Goal: Task Accomplishment & Management: Manage account settings

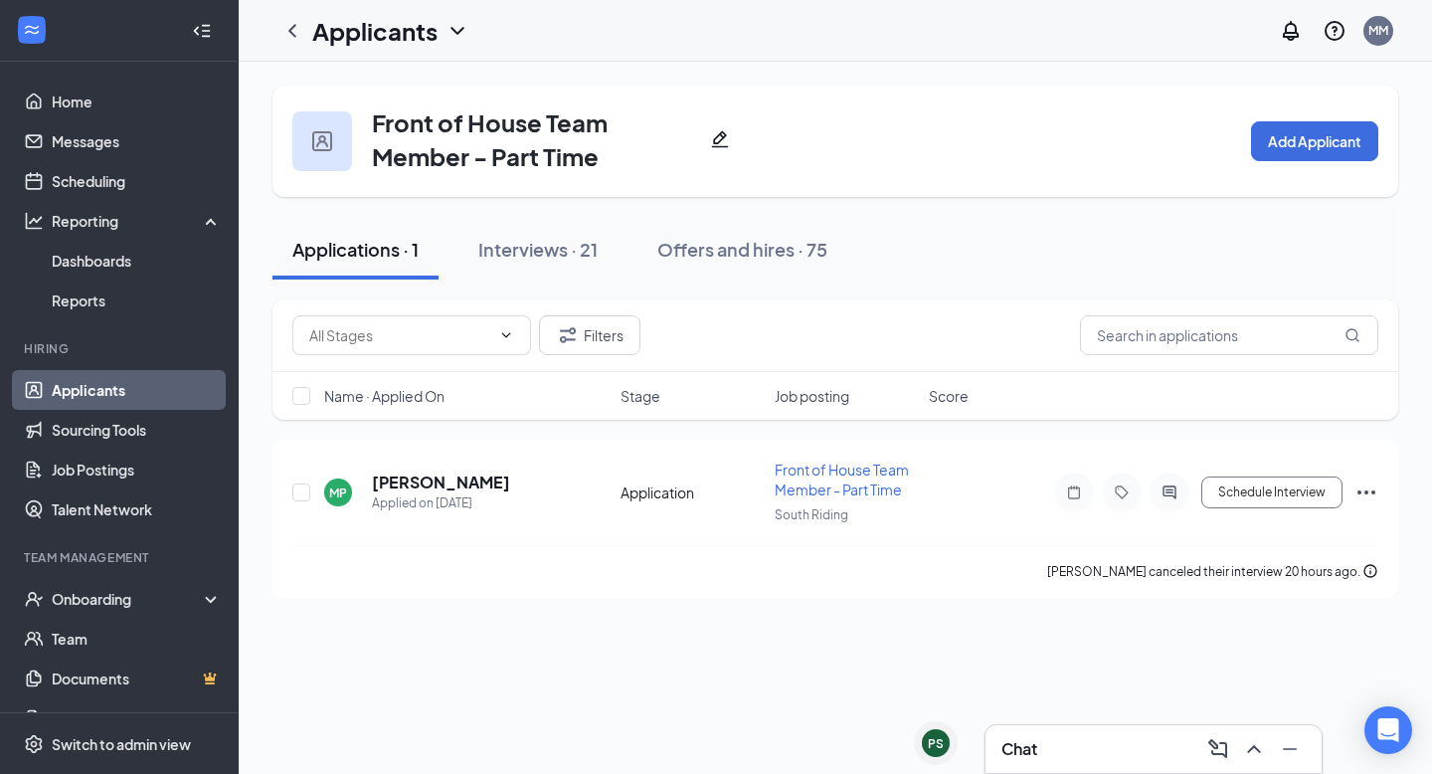
click at [121, 384] on link "Applicants" at bounding box center [137, 390] width 170 height 40
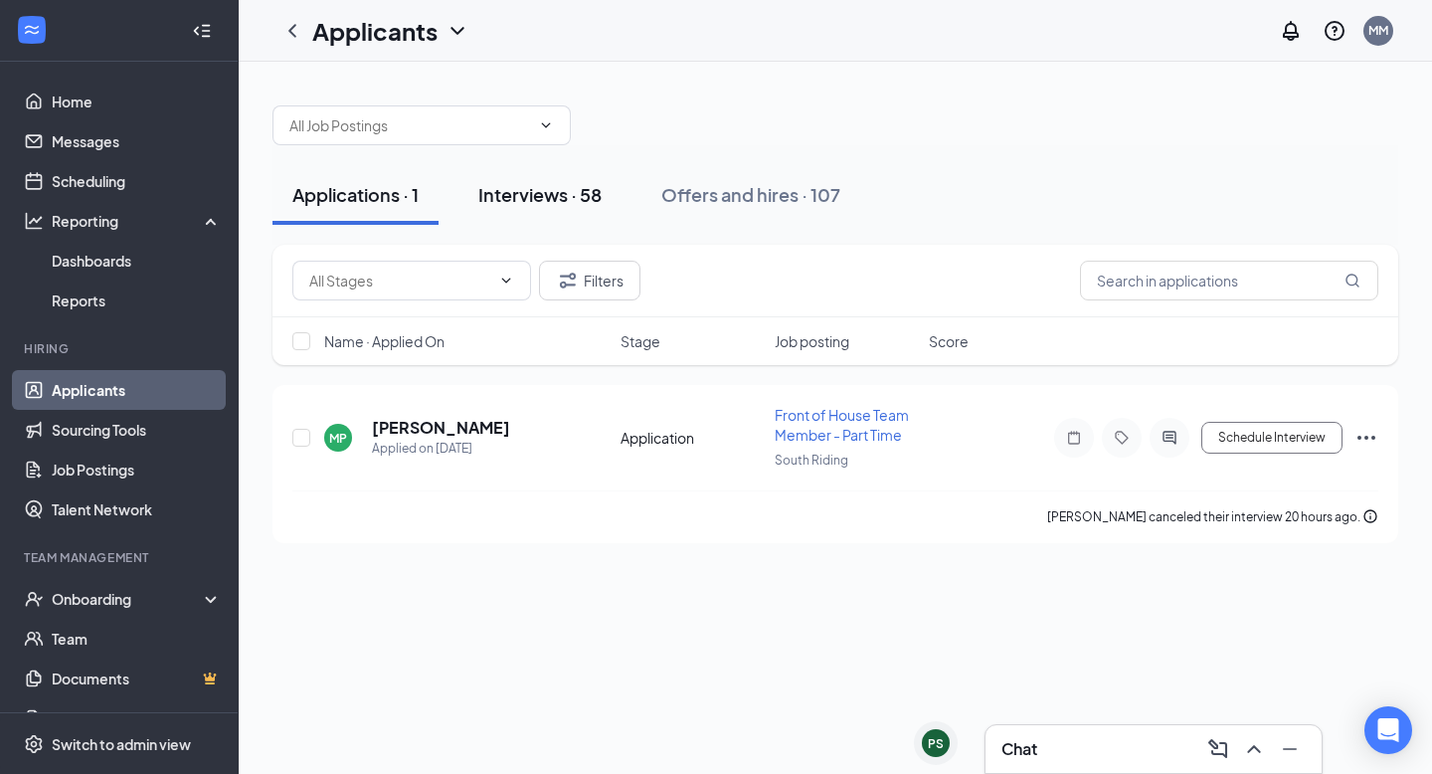
click at [556, 204] on div "Interviews · 58" at bounding box center [539, 194] width 123 height 25
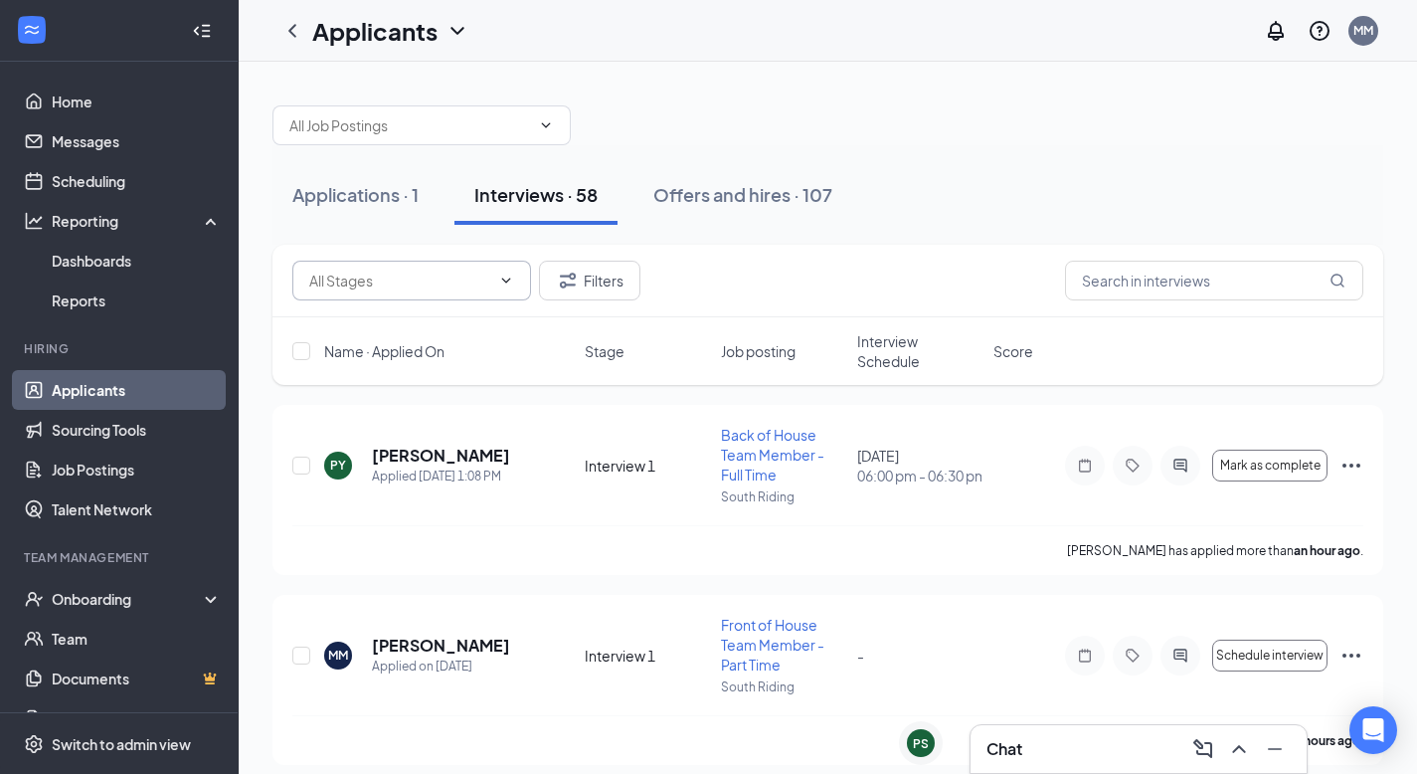
click at [493, 270] on span at bounding box center [411, 281] width 239 height 40
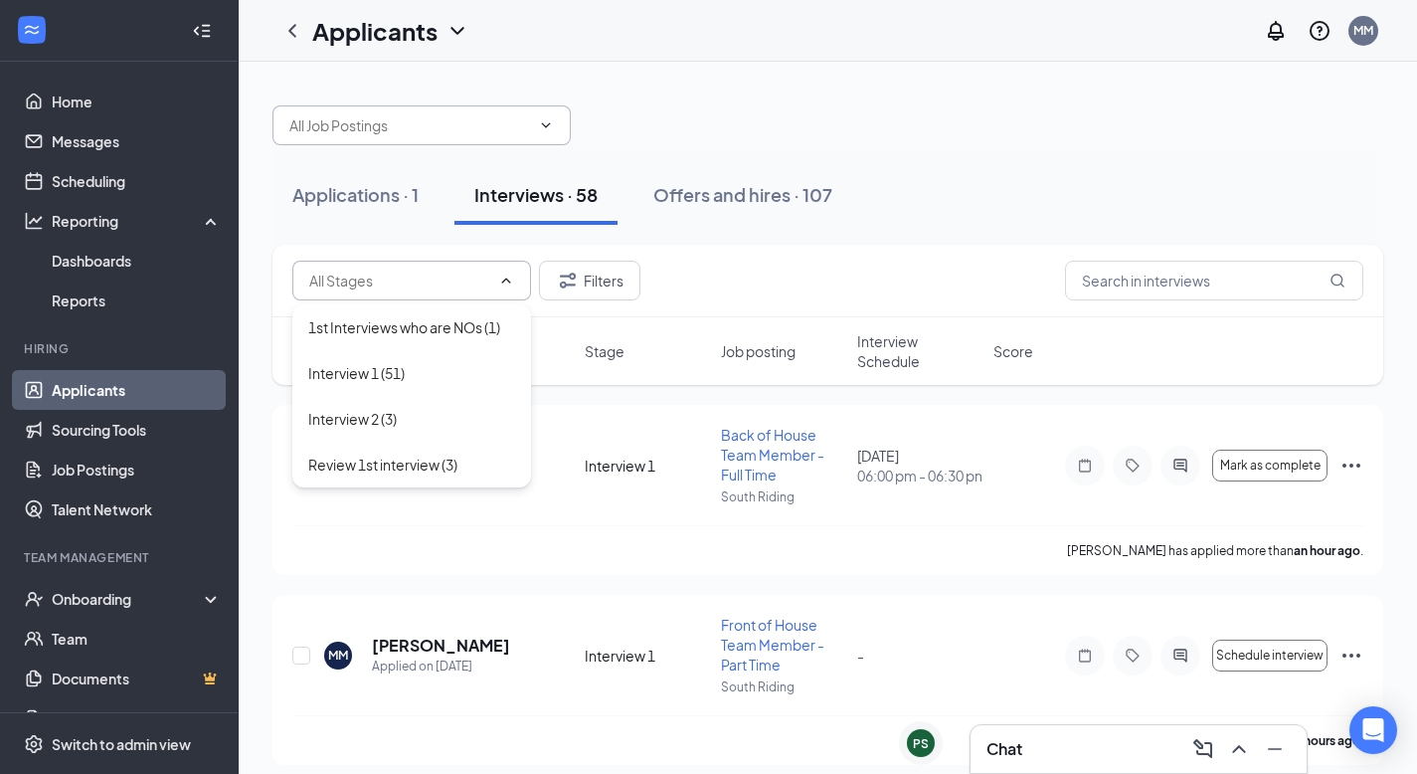
click at [442, 115] on input "text" at bounding box center [409, 125] width 241 height 22
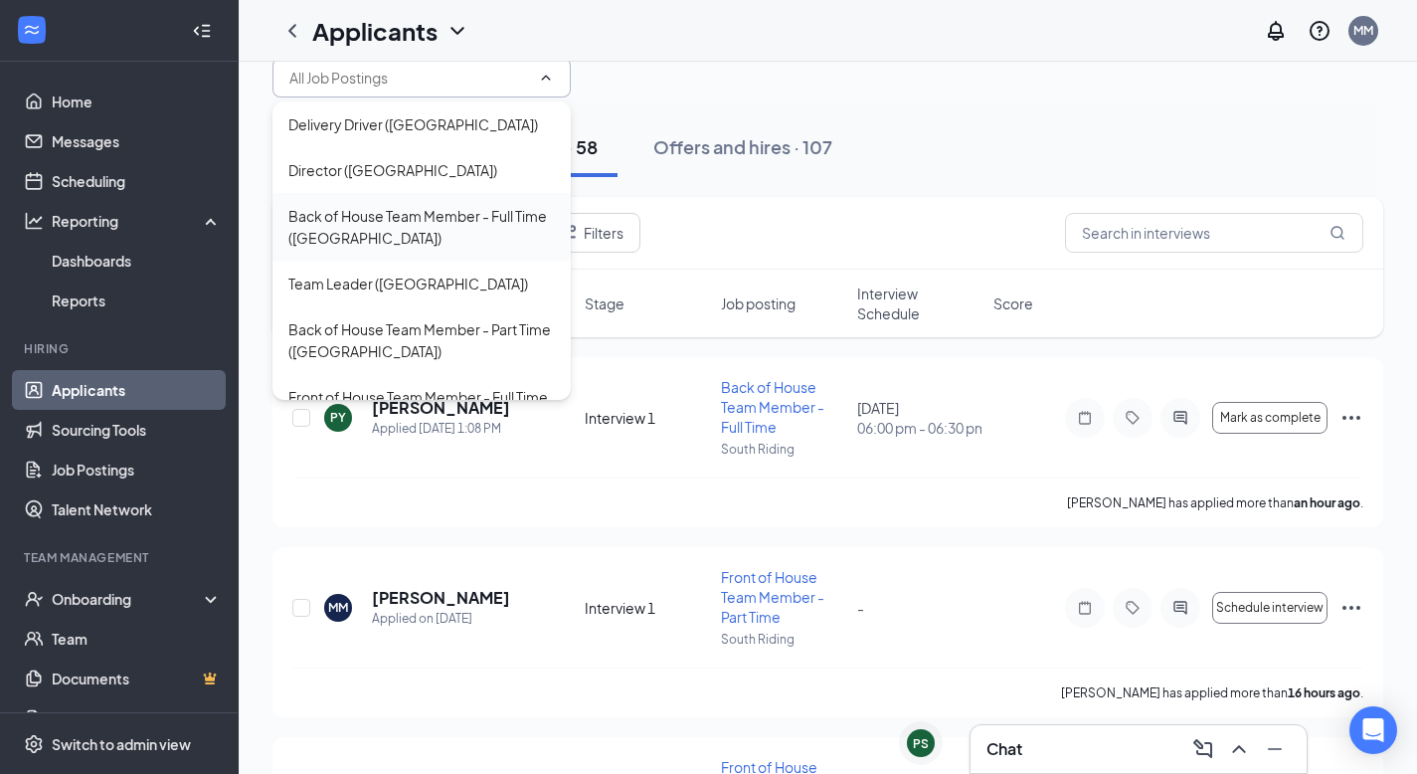
click at [441, 208] on div "Back of House Team Member - Full Time ([GEOGRAPHIC_DATA])" at bounding box center [421, 227] width 267 height 44
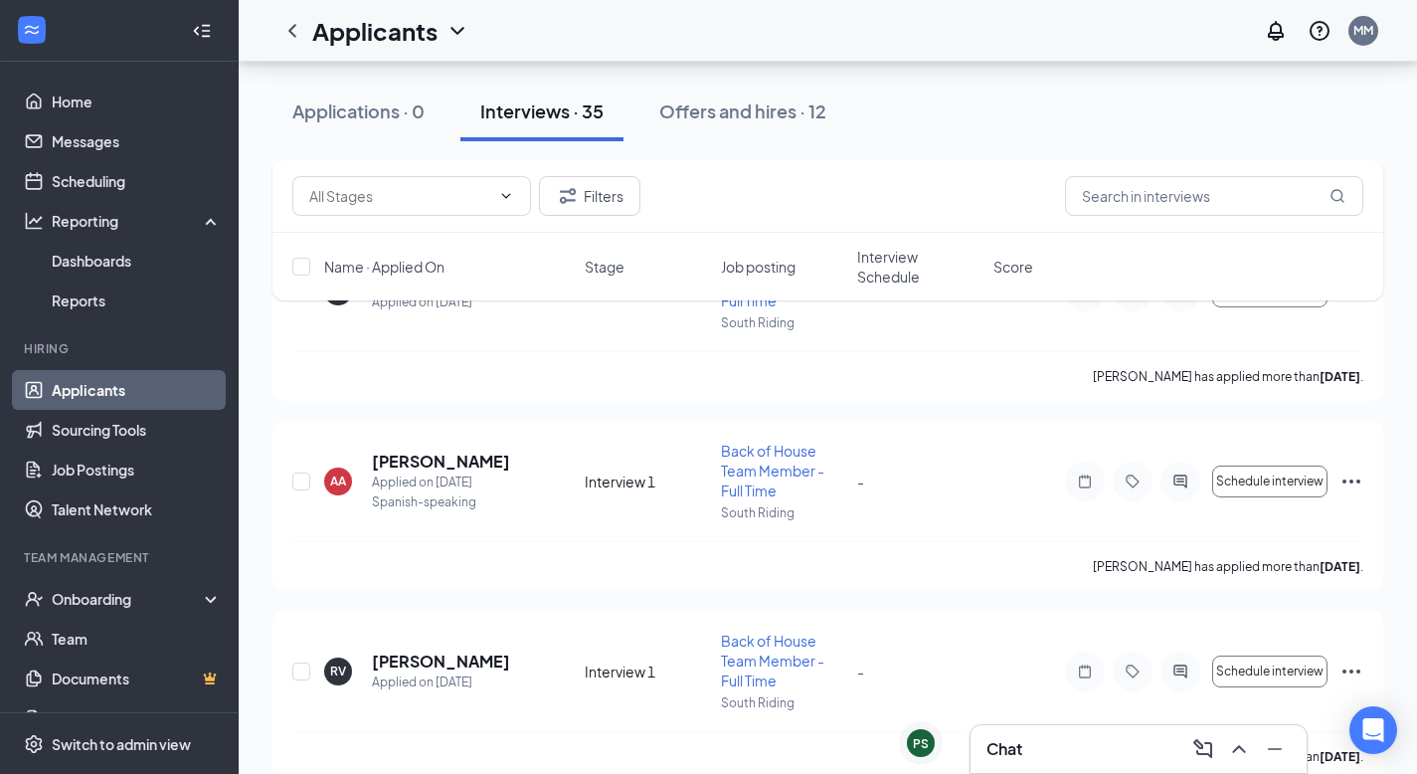
scroll to position [6337, 0]
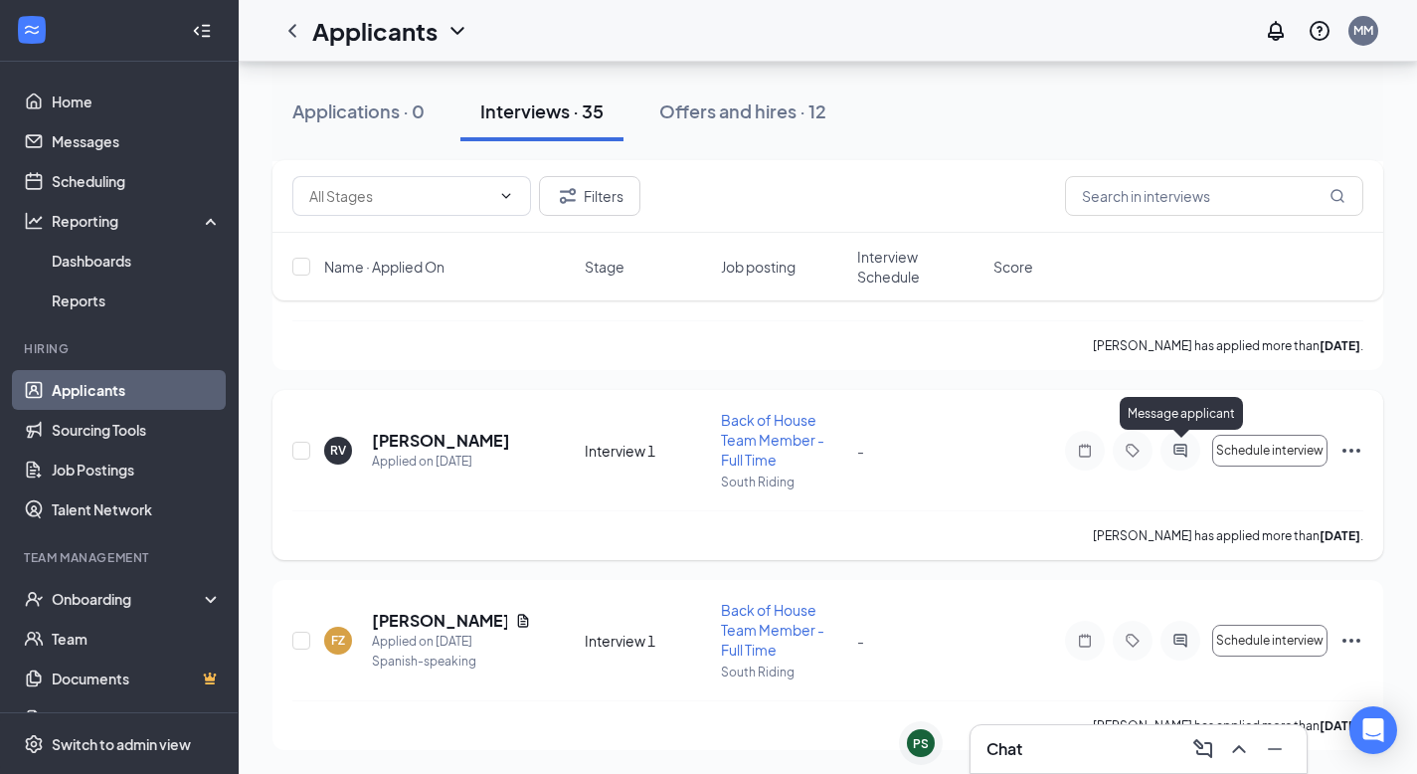
click at [1187, 449] on icon "ActiveChat" at bounding box center [1180, 451] width 24 height 16
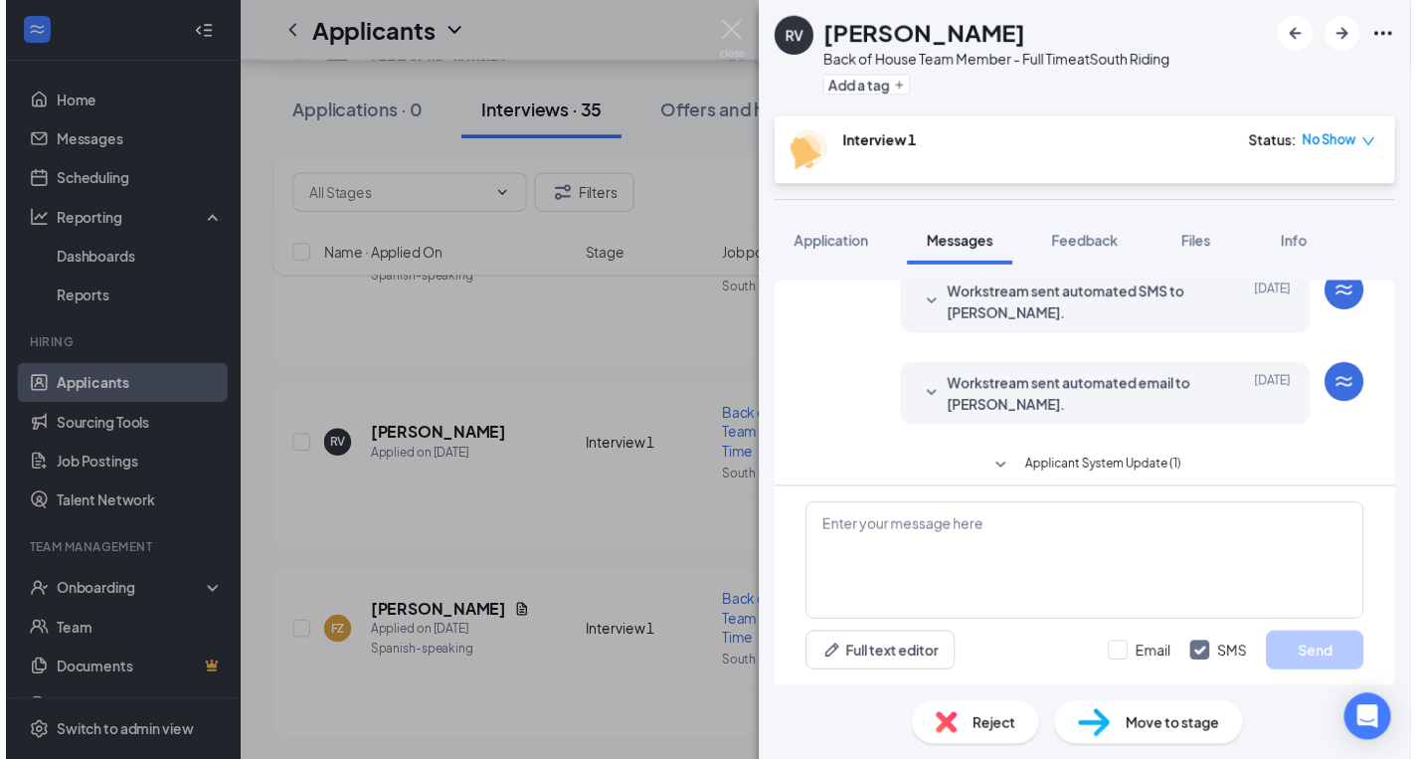
scroll to position [718, 0]
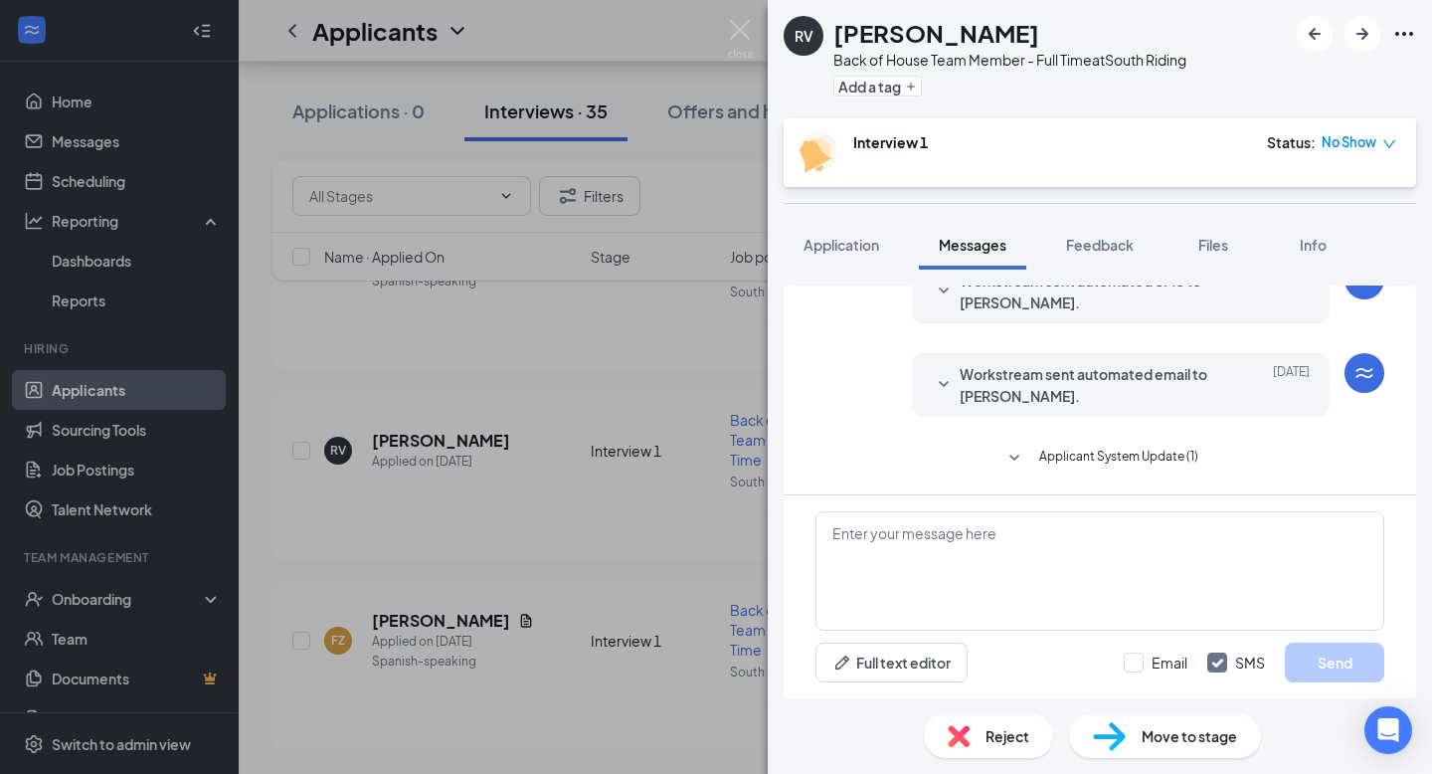
click at [618, 445] on div "RV [PERSON_NAME] Back of House Team Member - Full Time at [GEOGRAPHIC_DATA] Add…" at bounding box center [716, 387] width 1432 height 774
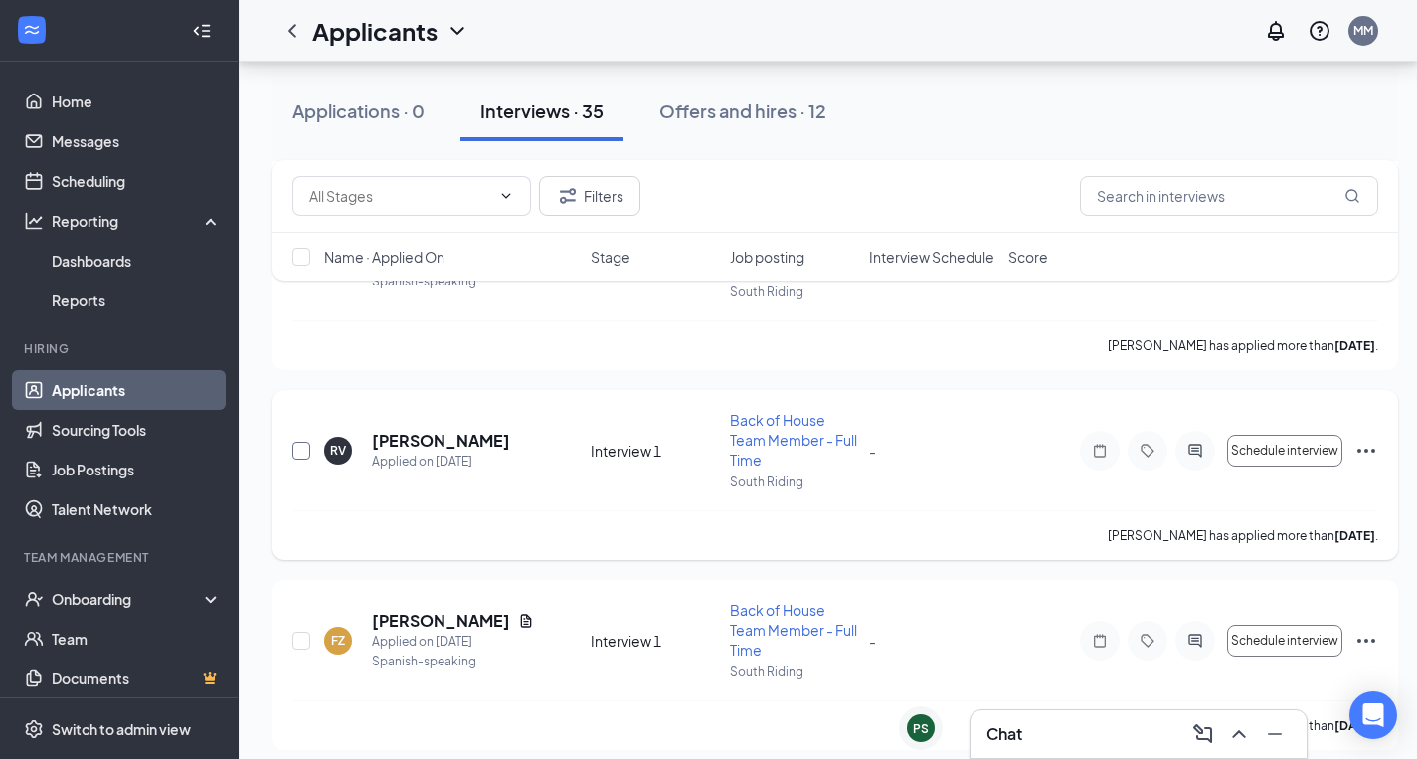
click at [302, 447] on input "checkbox" at bounding box center [301, 451] width 18 height 18
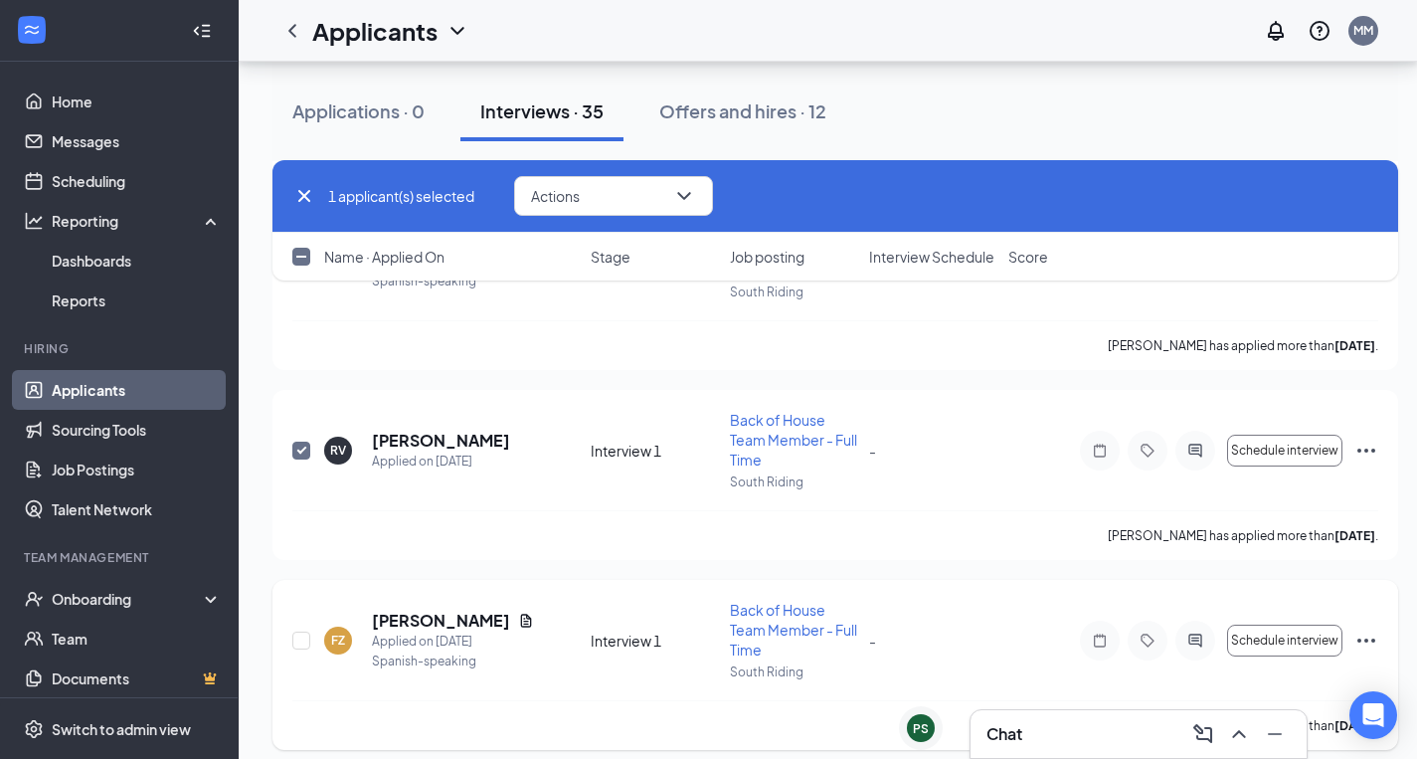
click at [290, 647] on div "FZ [PERSON_NAME] Applied on [DATE] Spanish-speaking Interview 1 Back of House T…" at bounding box center [835, 665] width 1126 height 170
click at [297, 452] on input "checkbox" at bounding box center [301, 451] width 18 height 18
checkbox input "false"
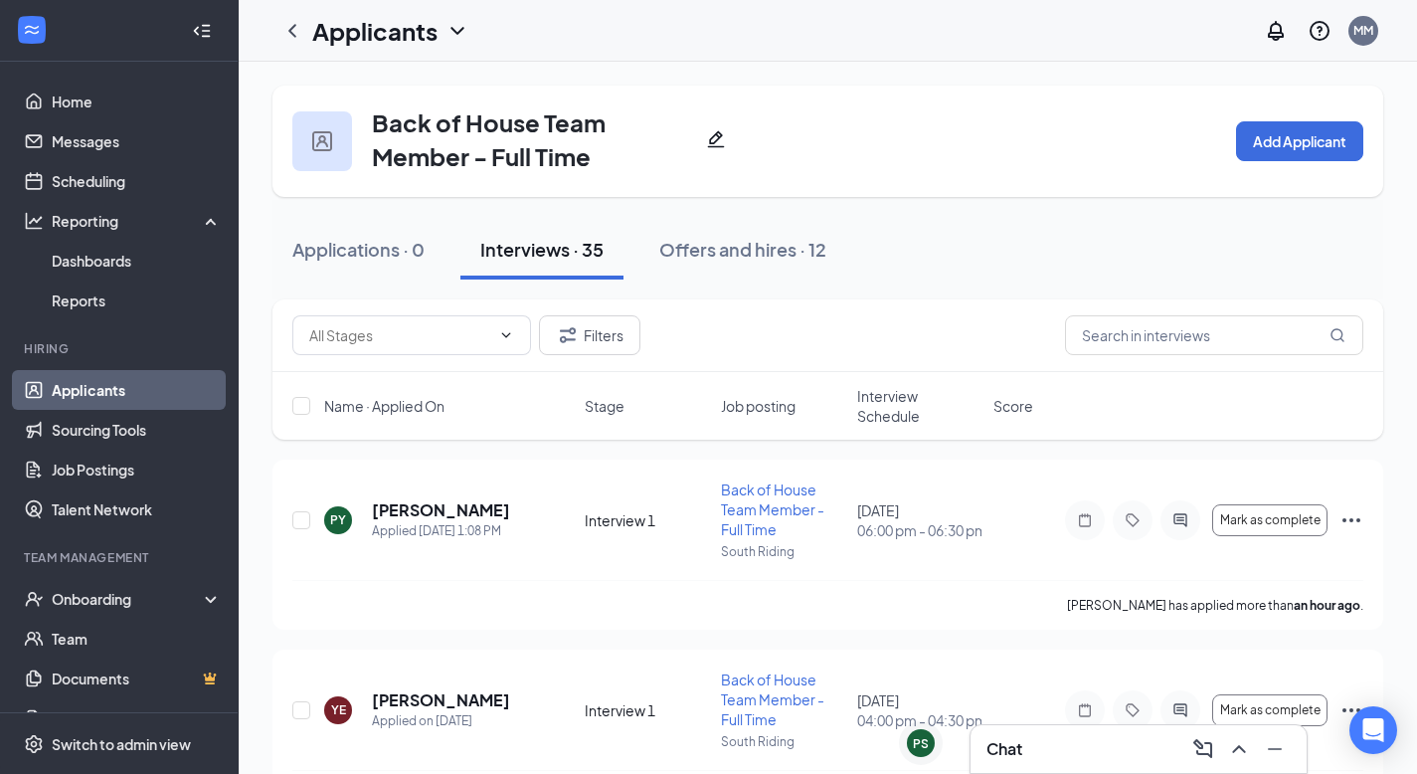
click at [122, 398] on link "Applicants" at bounding box center [137, 390] width 170 height 40
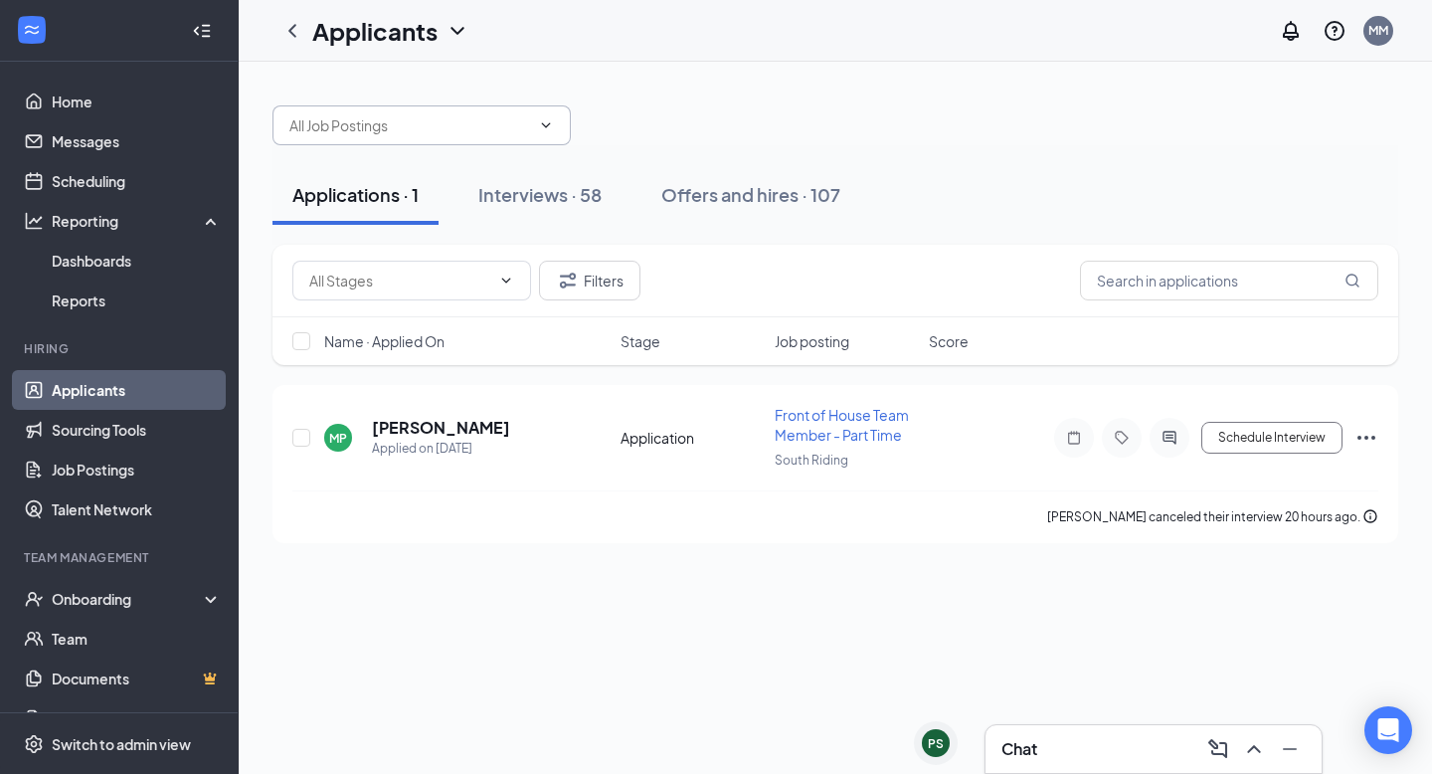
click at [499, 108] on span at bounding box center [421, 125] width 298 height 40
click at [779, 190] on div "Offers and hires · 107" at bounding box center [750, 194] width 179 height 25
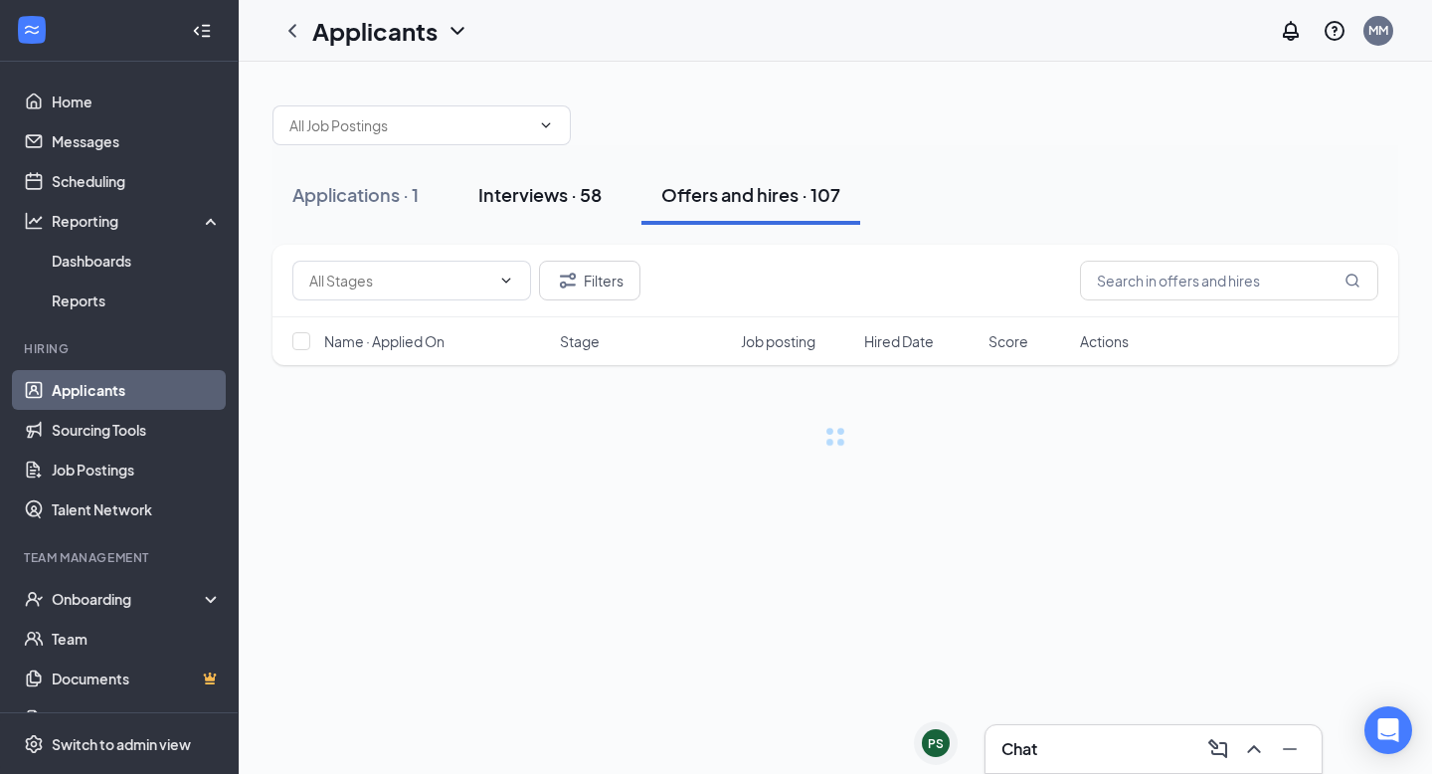
click at [534, 189] on div "Interviews · 58" at bounding box center [539, 194] width 123 height 25
